Goal: Find specific page/section: Find specific page/section

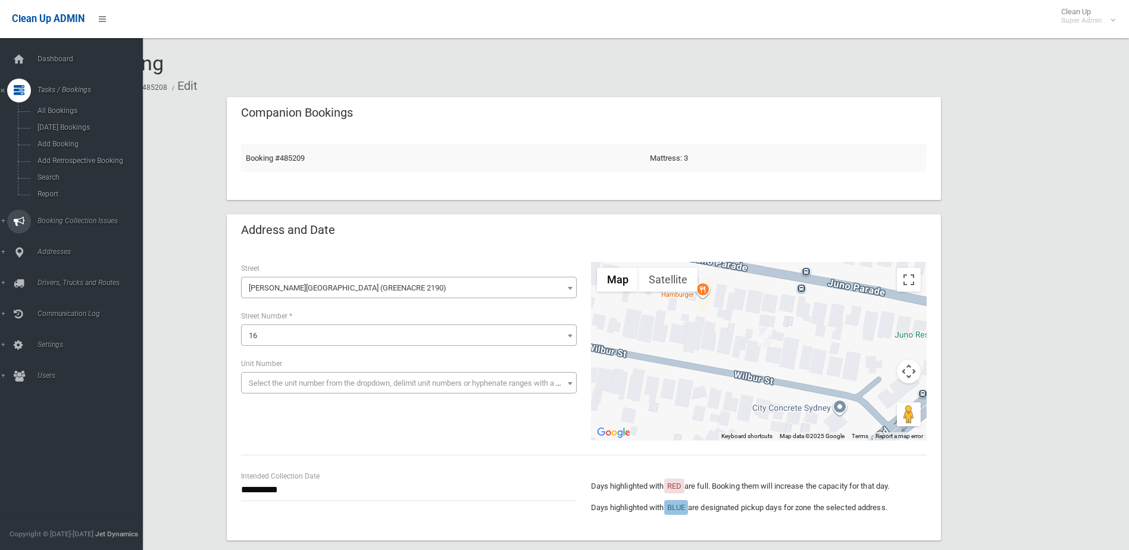
click at [65, 219] on span "Booking Collection Issues" at bounding box center [93, 221] width 118 height 8
click at [61, 143] on span "All Reported Issues" at bounding box center [88, 142] width 108 height 8
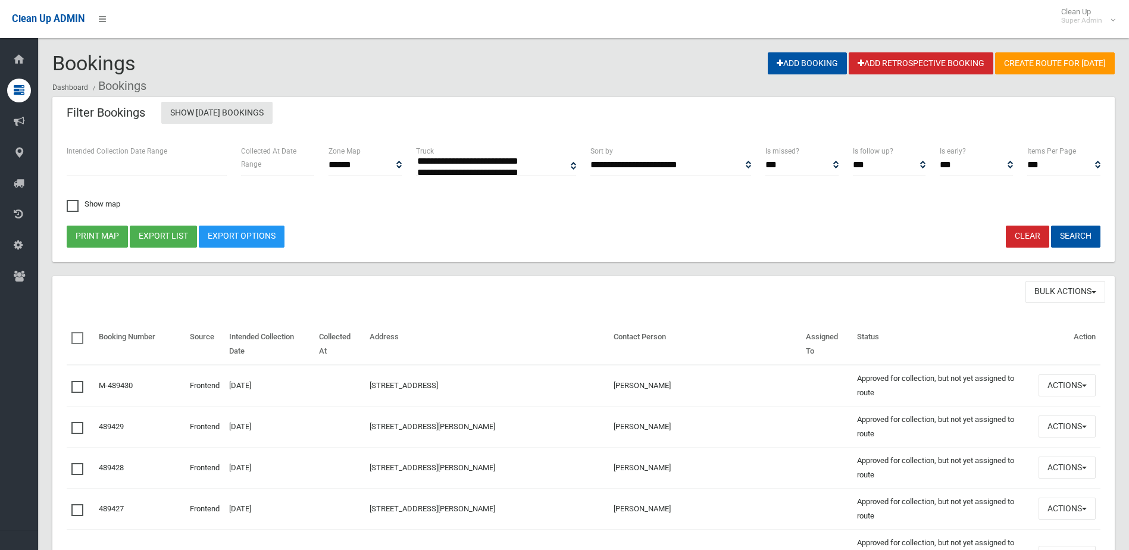
select select
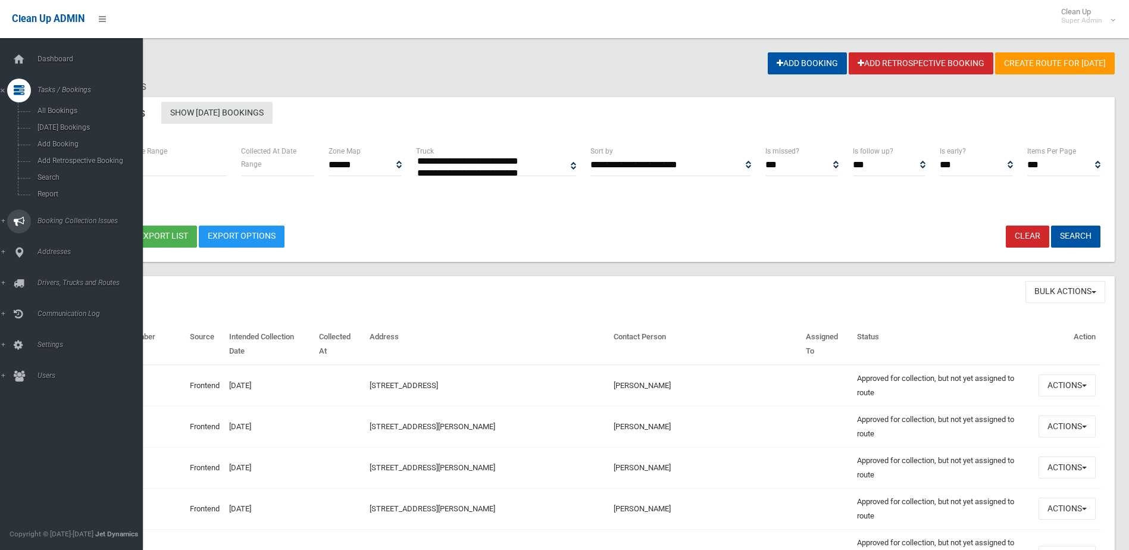
click at [93, 220] on span "Booking Collection Issues" at bounding box center [93, 221] width 118 height 8
click at [78, 137] on link "All Reported Issues" at bounding box center [76, 141] width 152 height 17
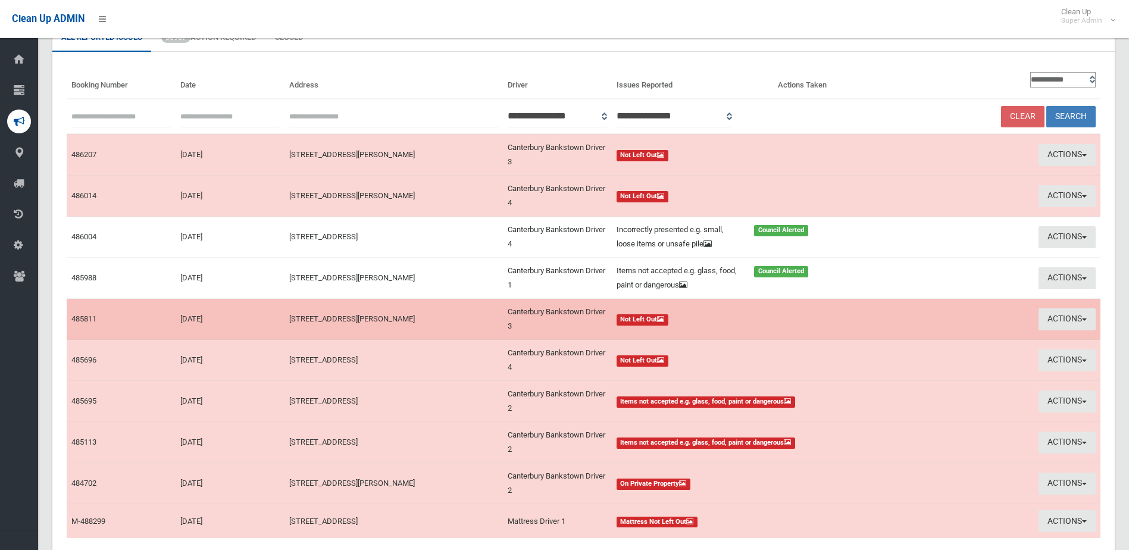
scroll to position [173, 0]
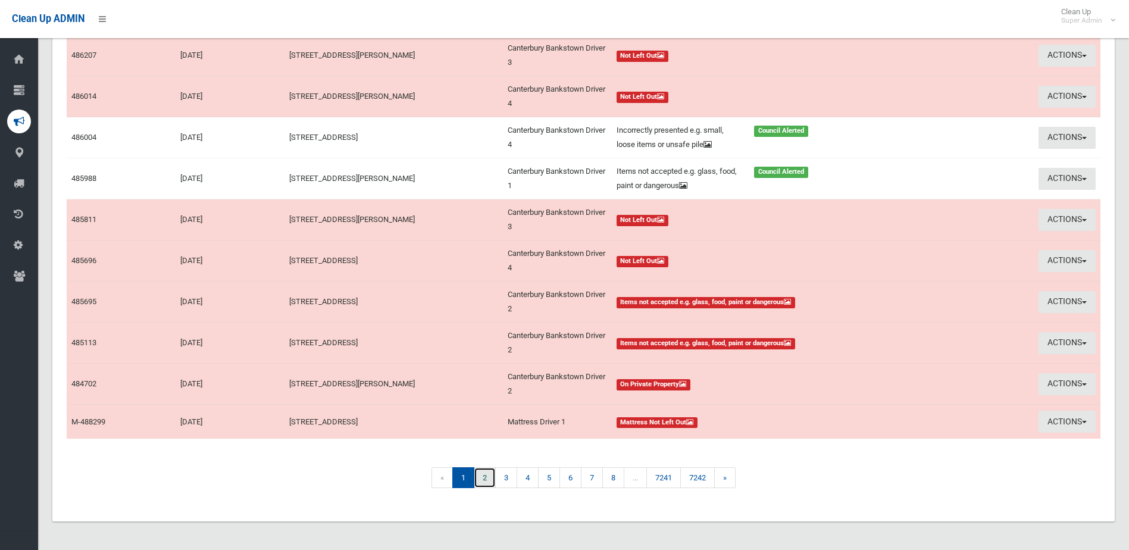
click at [488, 476] on link "2" at bounding box center [485, 477] width 22 height 21
